Goal: Transaction & Acquisition: Purchase product/service

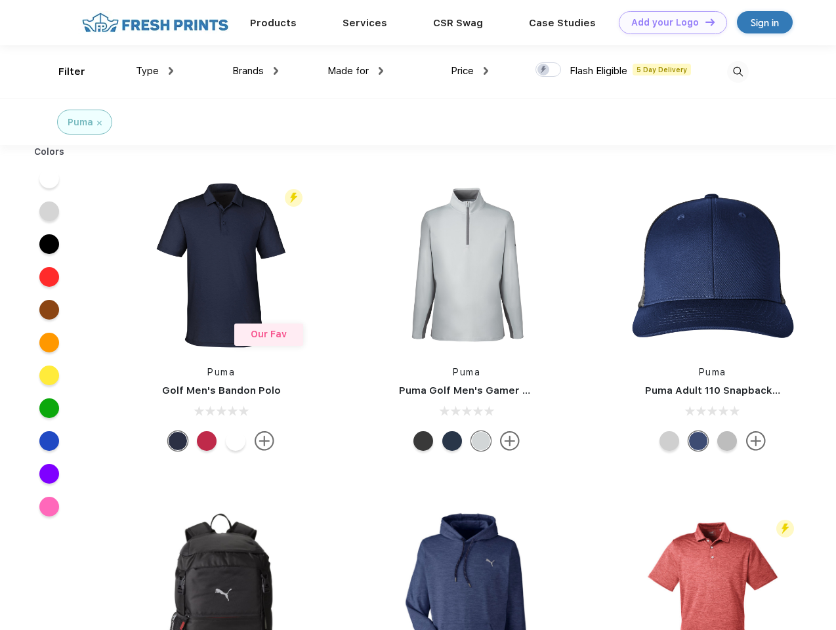
click at [668, 22] on link "Add your Logo Design Tool" at bounding box center [672, 22] width 108 height 23
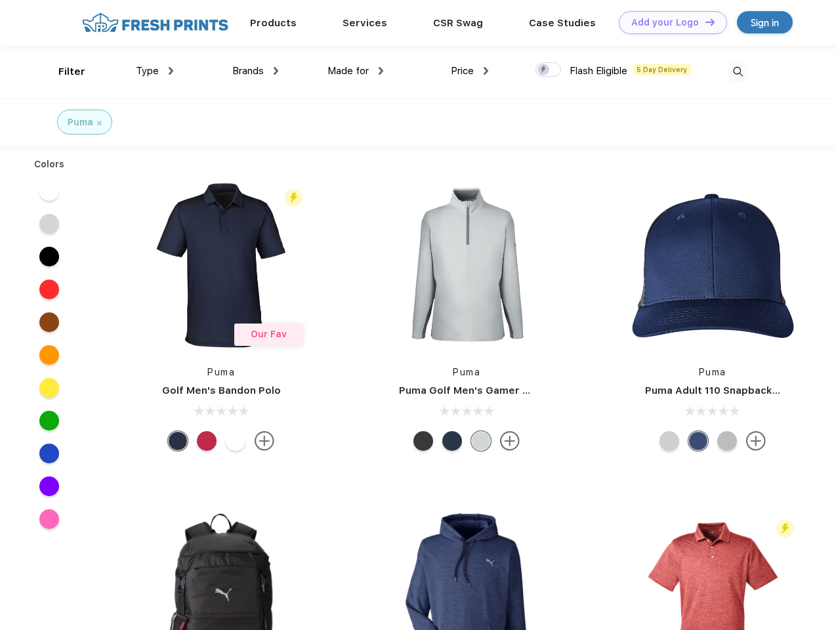
click at [0, 0] on div "Design Tool" at bounding box center [0, 0] width 0 height 0
click at [704, 22] on link "Add your Logo Design Tool" at bounding box center [672, 22] width 108 height 23
click at [63, 71] on div "Filter" at bounding box center [71, 71] width 27 height 15
click at [155, 71] on span "Type" at bounding box center [147, 71] width 23 height 12
click at [255, 71] on span "Brands" at bounding box center [247, 71] width 31 height 12
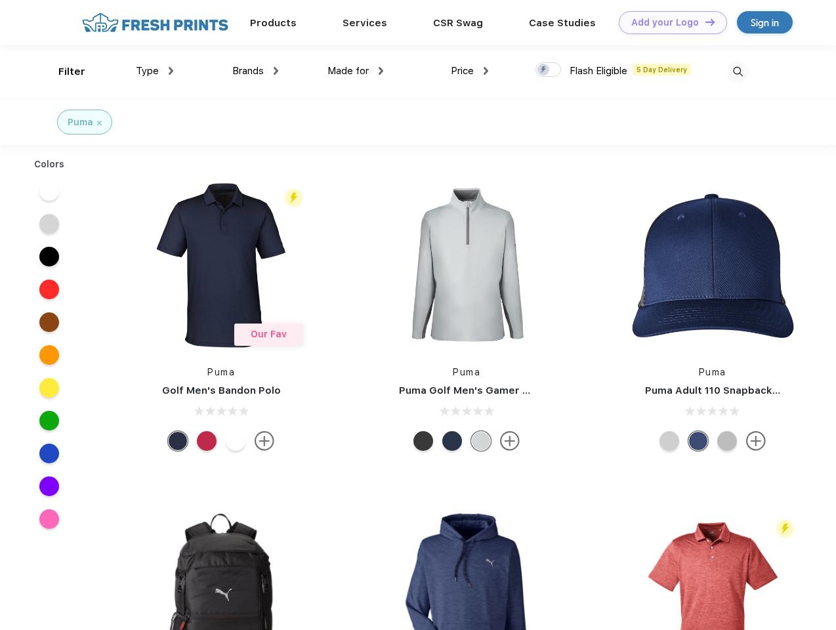
click at [355, 71] on span "Made for" at bounding box center [347, 71] width 41 height 12
click at [470, 71] on span "Price" at bounding box center [462, 71] width 23 height 12
click at [548, 70] on div at bounding box center [548, 69] width 26 height 14
click at [544, 70] on input "checkbox" at bounding box center [539, 66] width 9 height 9
click at [737, 71] on img at bounding box center [738, 72] width 22 height 22
